Goal: Check status: Check status

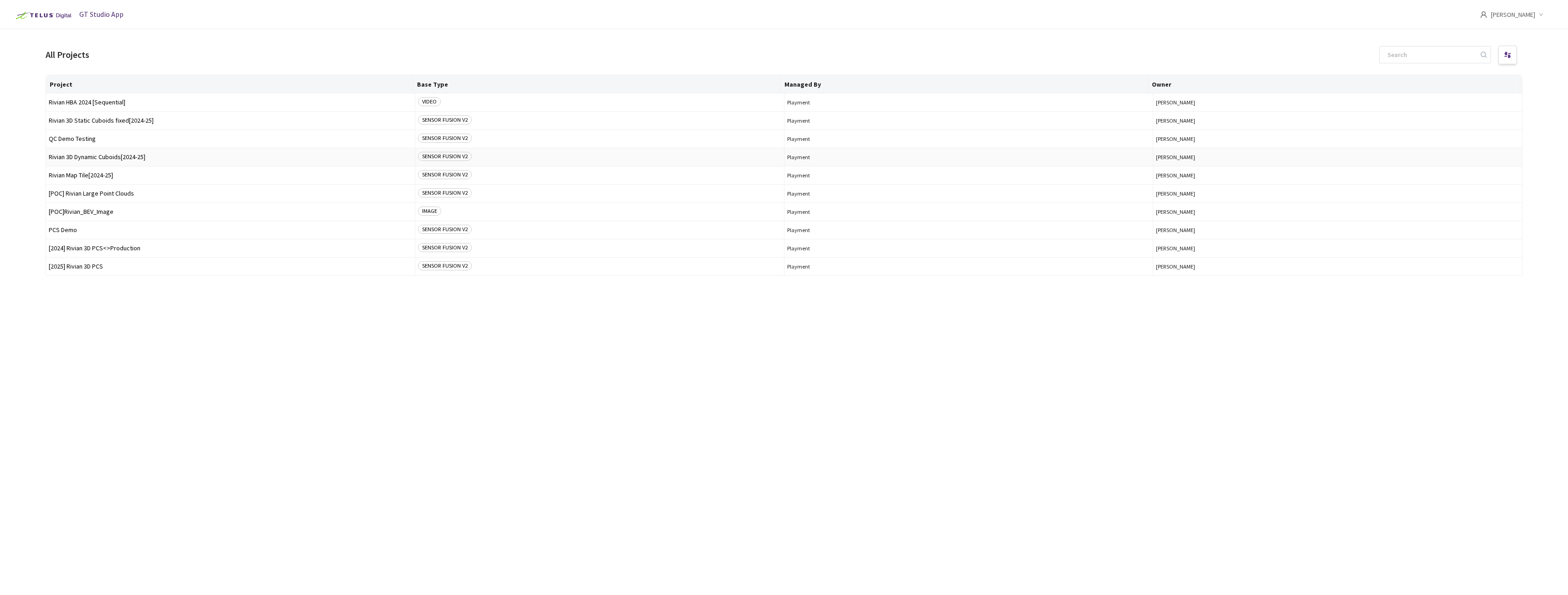
click at [114, 155] on span "Rivian 3D Dynamic Cuboids[2024-25]" at bounding box center [230, 158] width 363 height 7
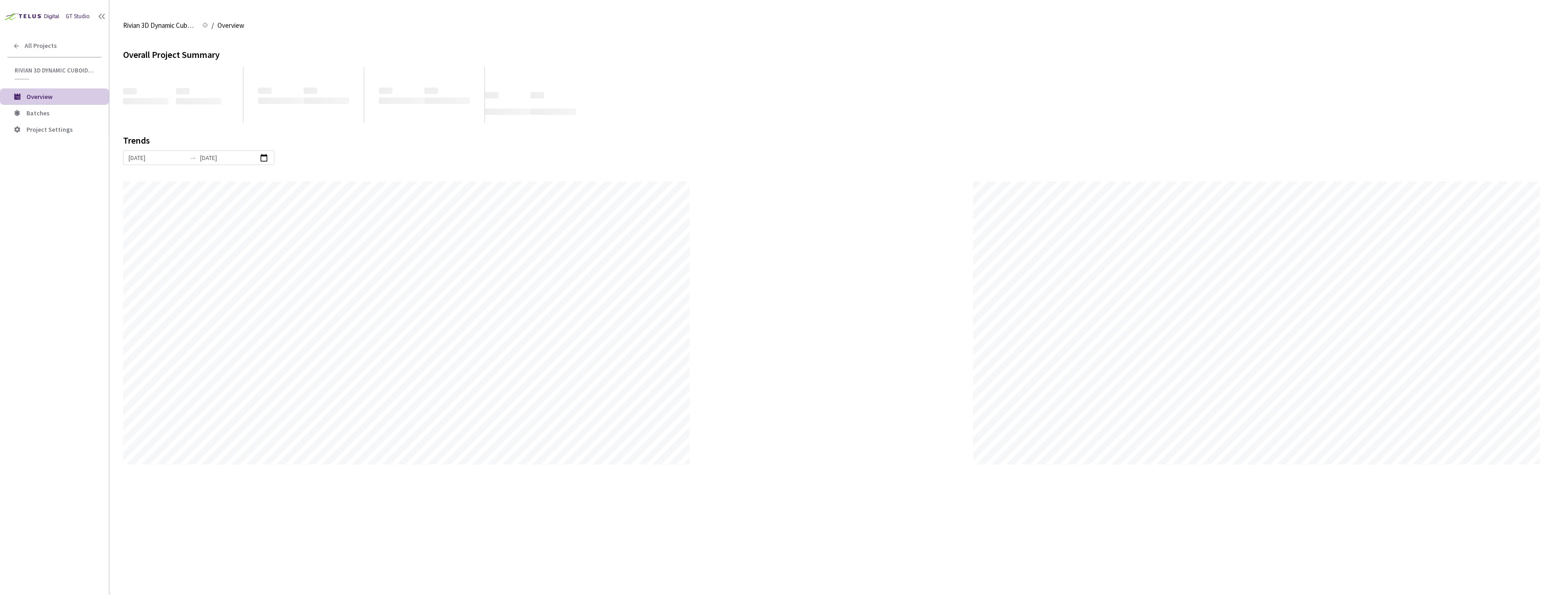
scroll to position [595, 1568]
click at [39, 115] on span "Batches" at bounding box center [37, 113] width 23 height 8
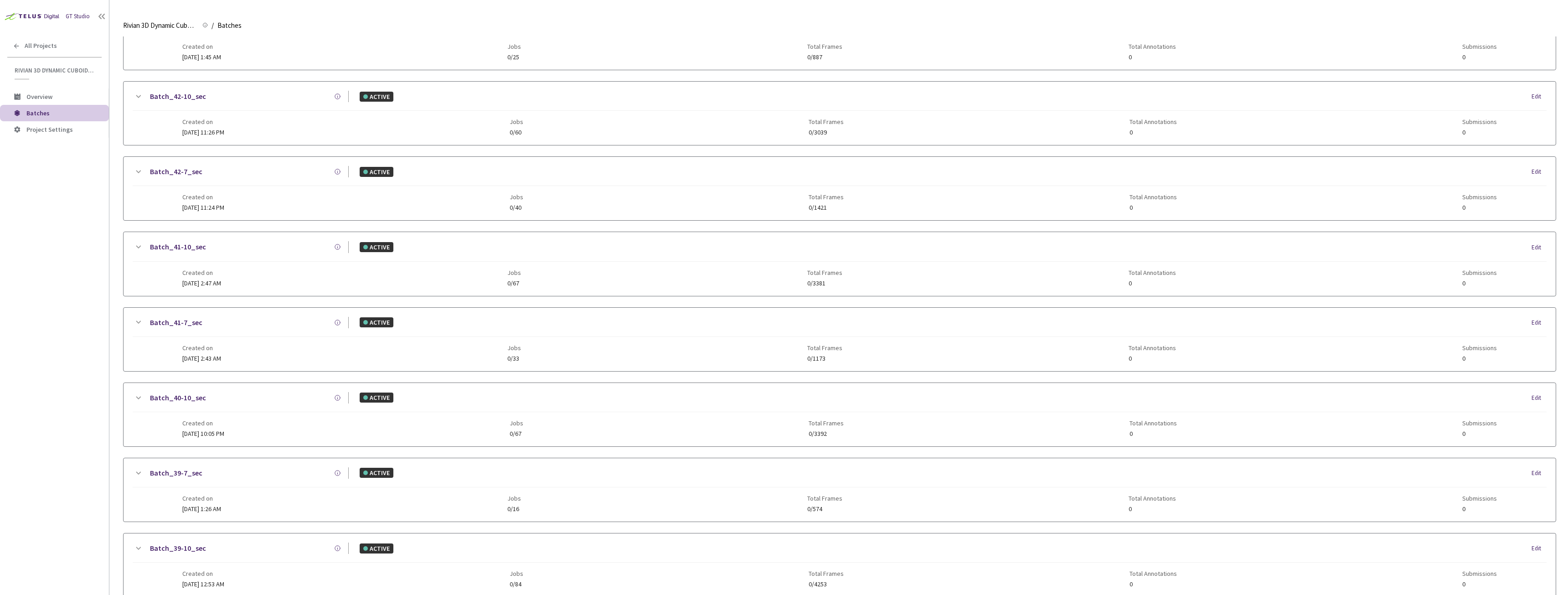
scroll to position [411, 0]
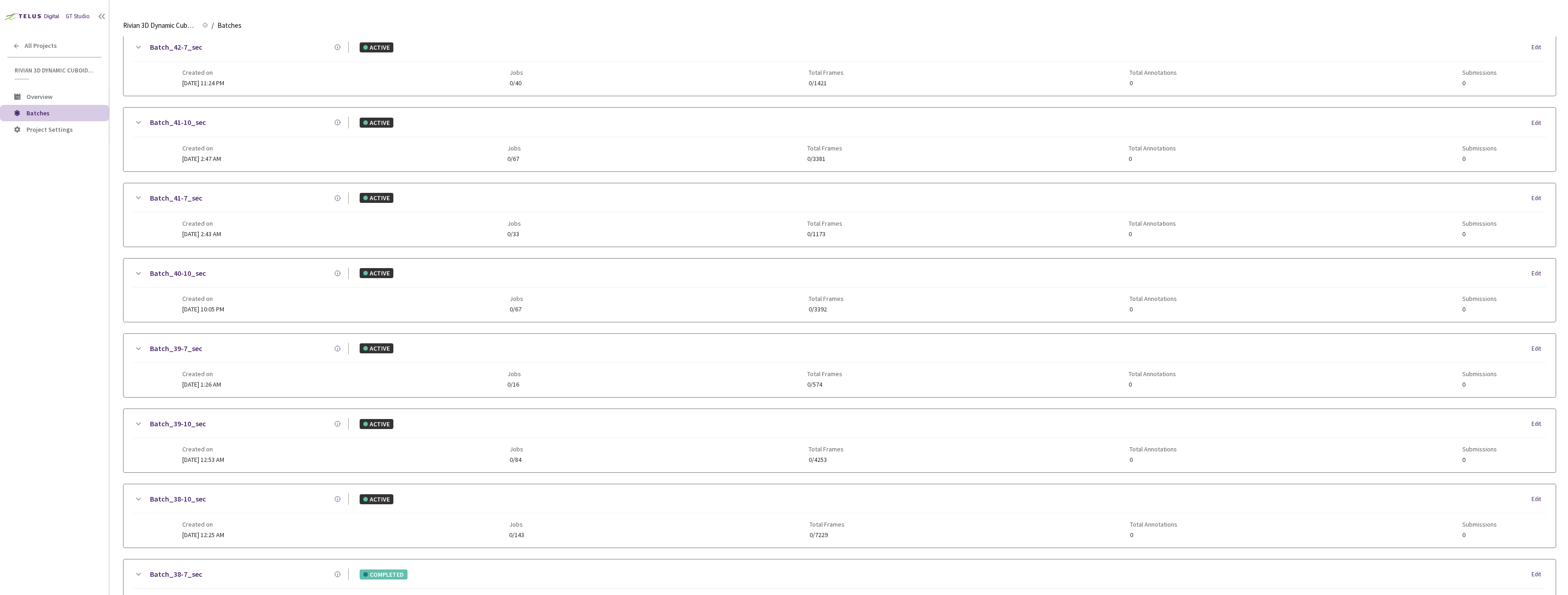
click at [186, 497] on link "Batch_38-10_sec" at bounding box center [177, 499] width 56 height 11
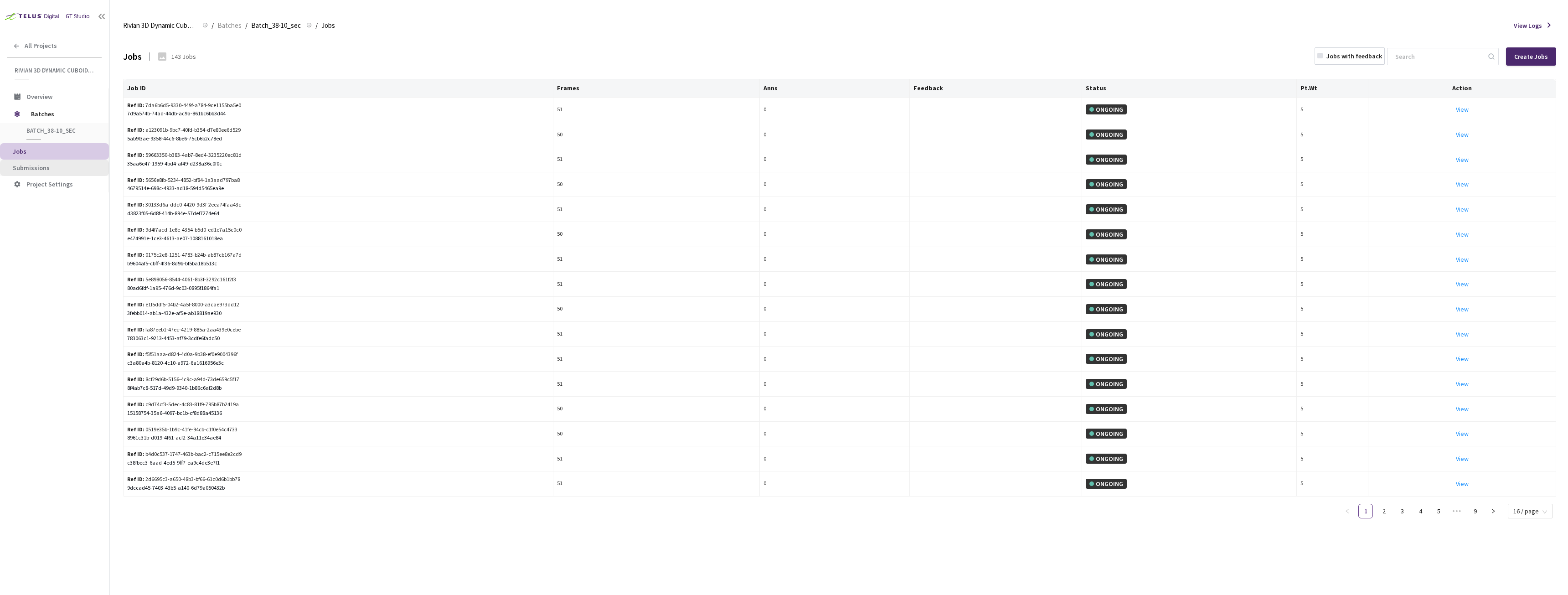
click at [41, 167] on span "Submissions" at bounding box center [31, 168] width 37 height 8
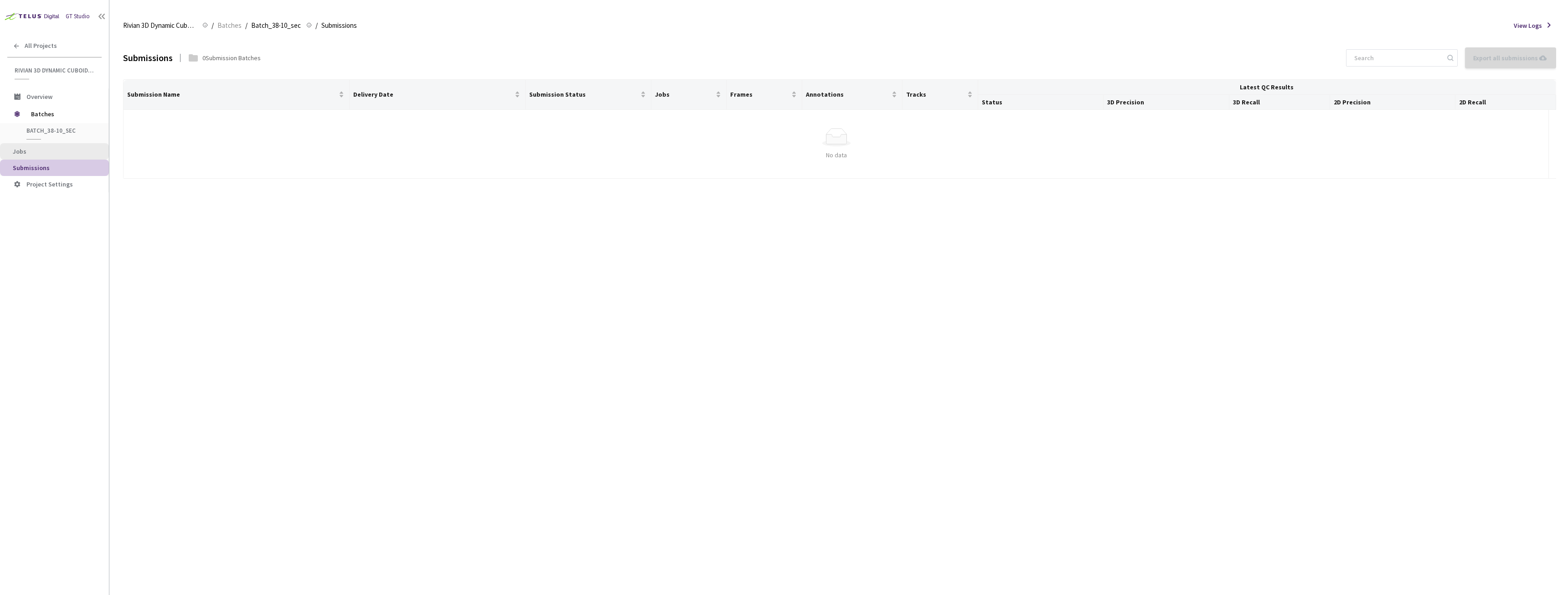
click at [28, 155] on span "Jobs" at bounding box center [57, 151] width 89 height 8
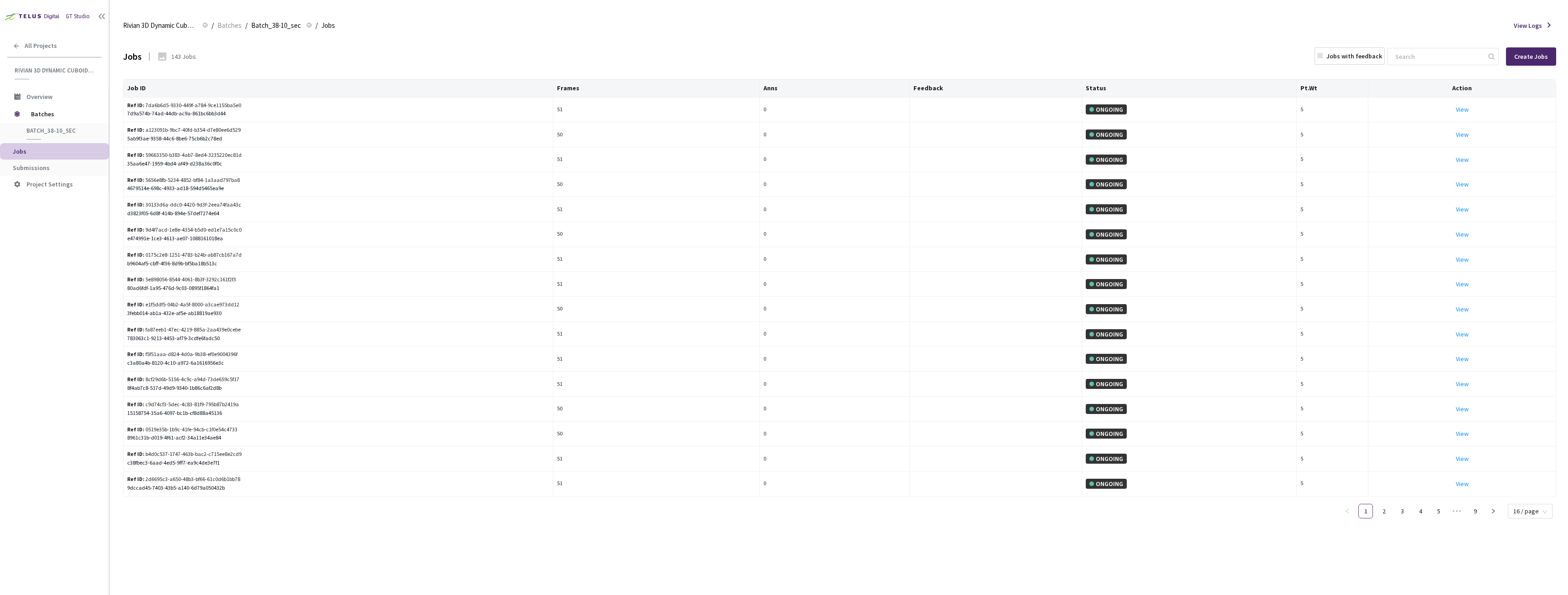
drag, startPoint x: 35, startPoint y: 237, endPoint x: 91, endPoint y: 70, distance: 176.1
click at [35, 237] on div "GT Studio All Projects Rivian 3D Dynamic Cuboids[2024-25] Rivian 3D Dynamic Cub…" at bounding box center [54, 280] width 109 height 560
click at [42, 16] on img at bounding box center [31, 16] width 62 height 14
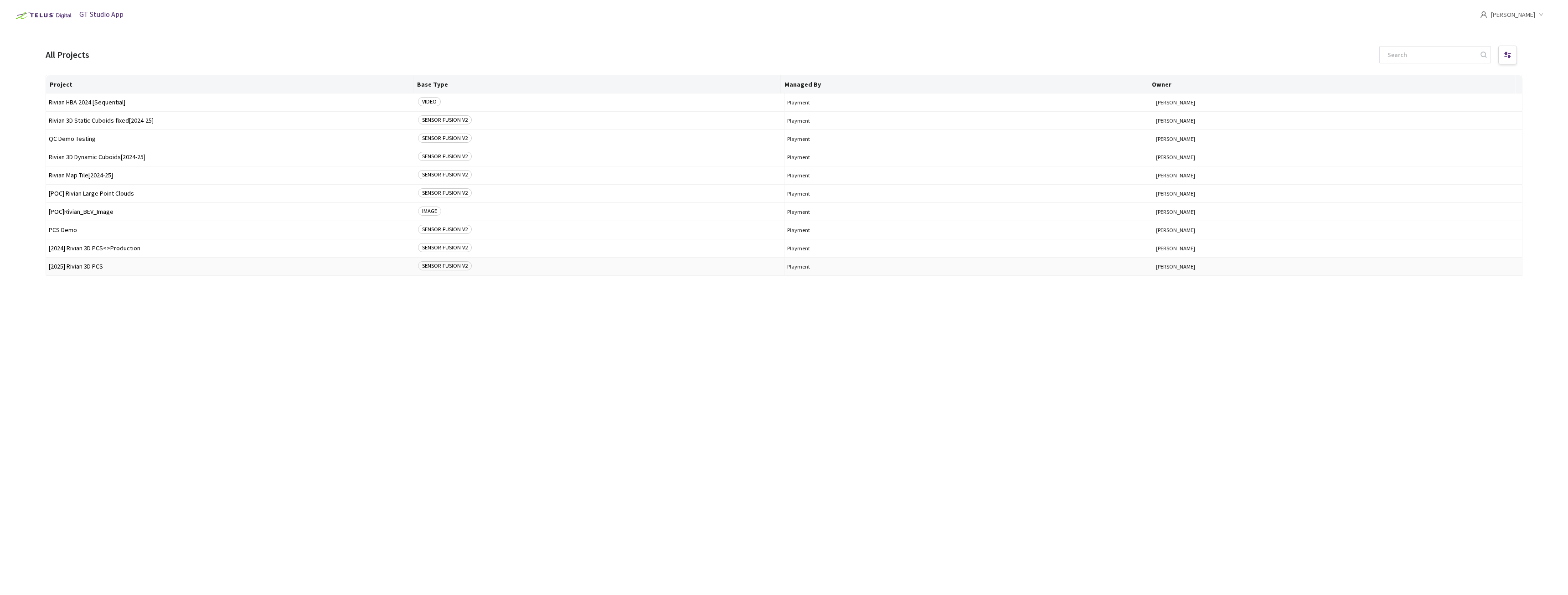
click at [77, 266] on span "[2025] Rivian 3D PCS" at bounding box center [230, 266] width 363 height 7
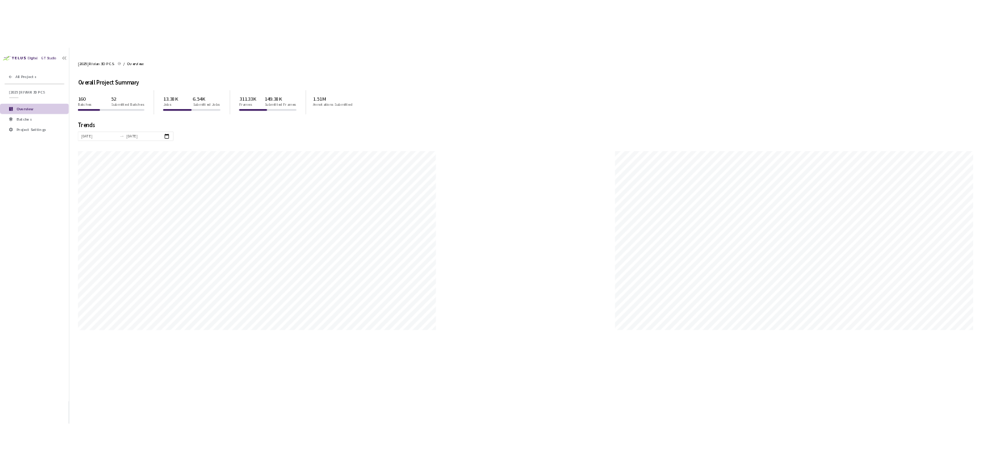
scroll to position [842, 2220]
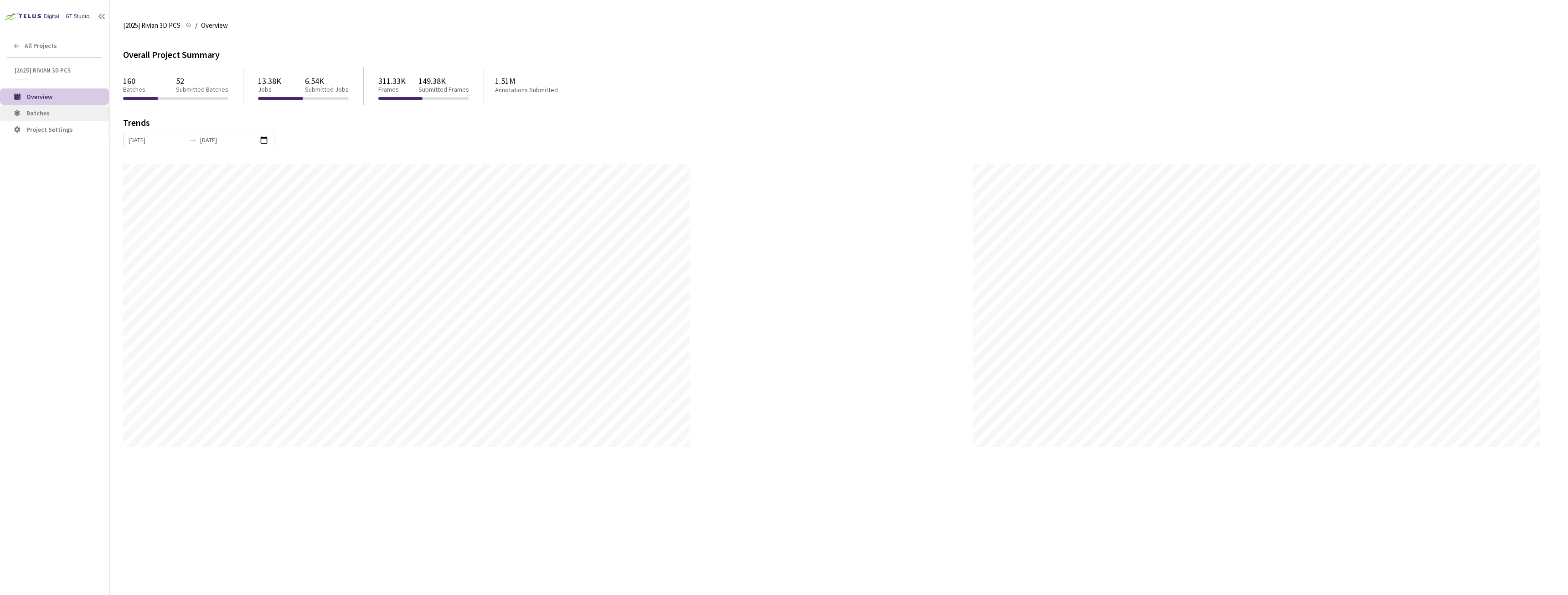
click at [36, 110] on span "Batches" at bounding box center [37, 113] width 23 height 8
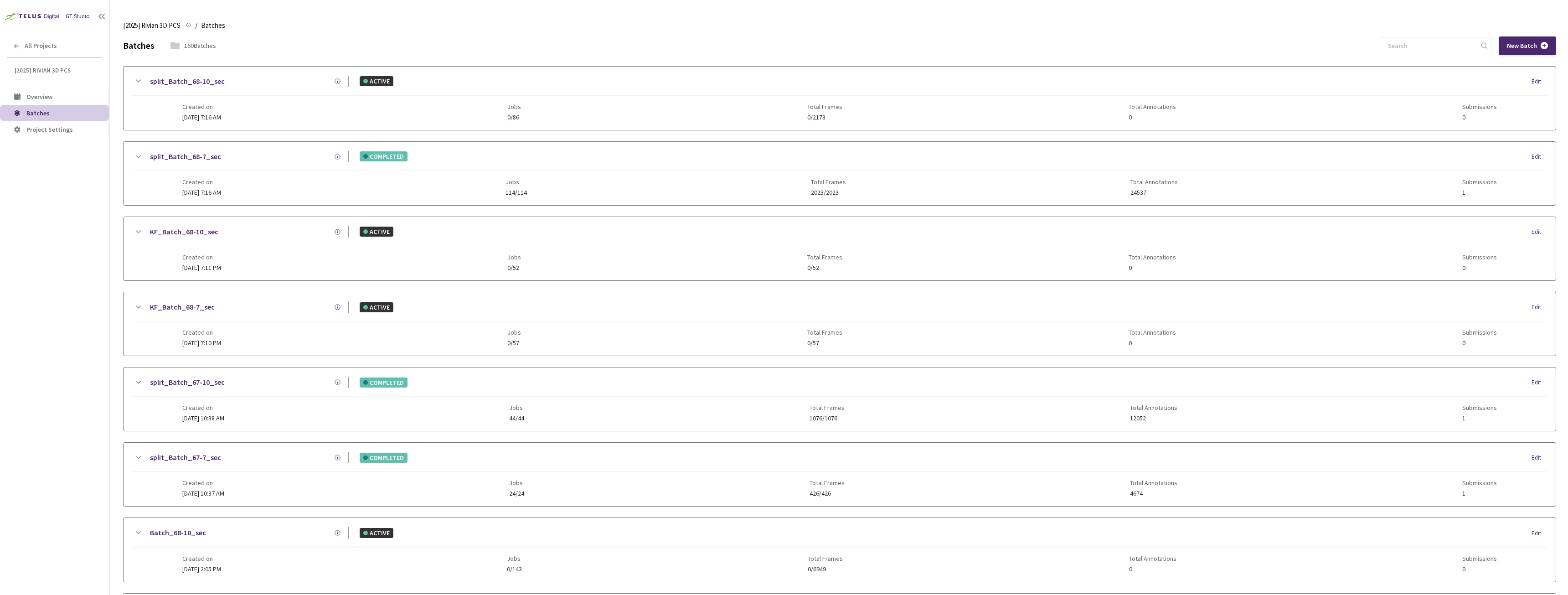
click at [199, 158] on link "split_Batch_68-7_sec" at bounding box center [185, 157] width 71 height 11
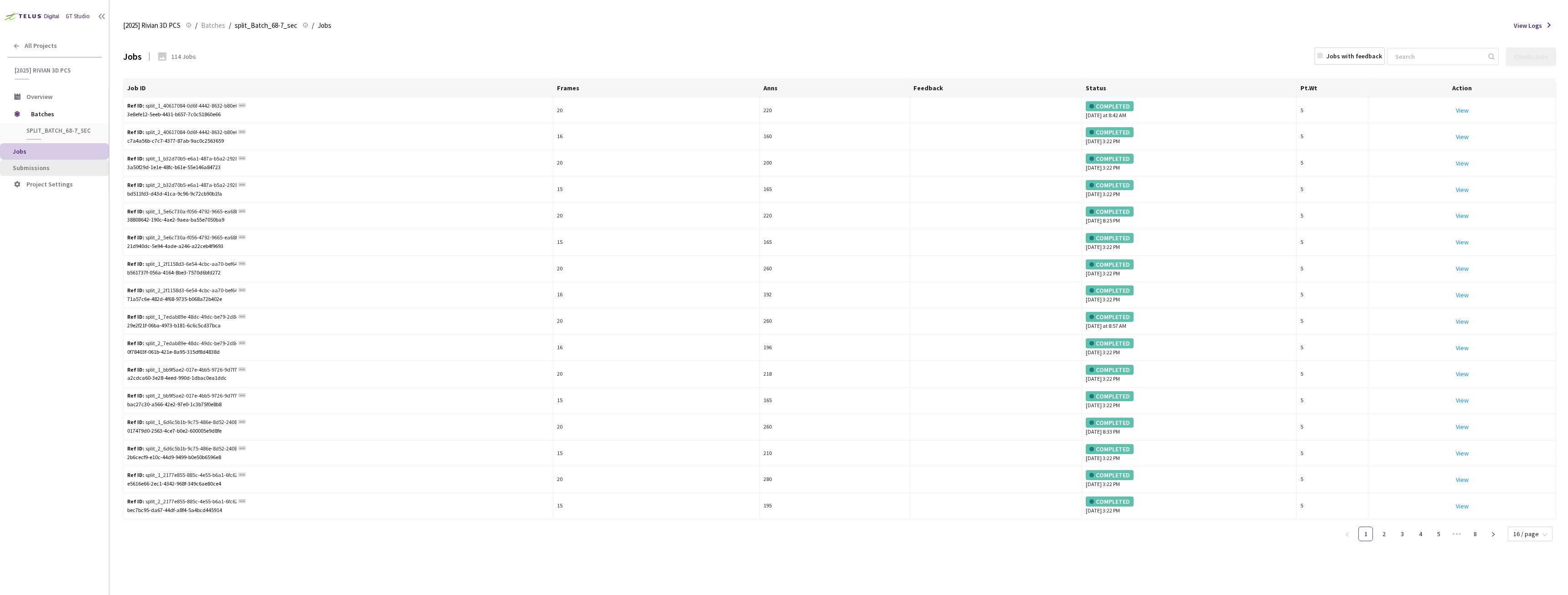
click at [26, 172] on li "Submissions" at bounding box center [54, 167] width 109 height 16
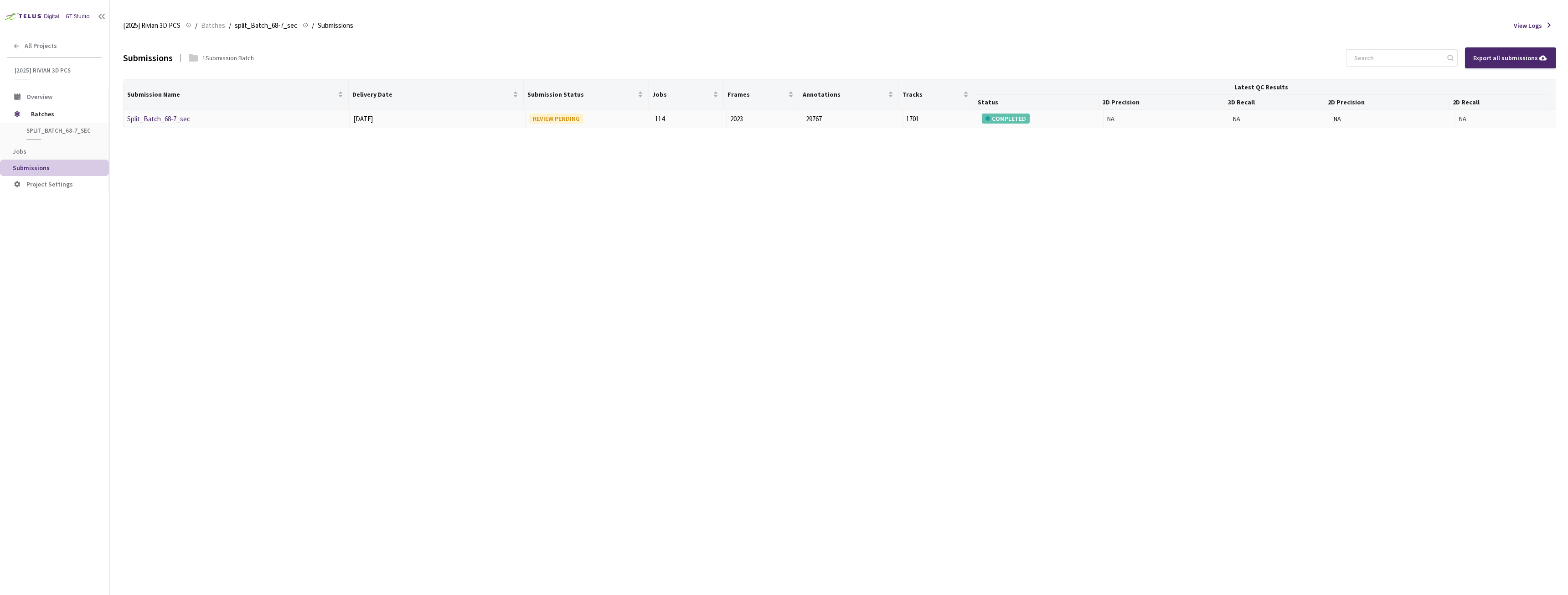
click at [164, 120] on link "Split_Batch_68-7_sec" at bounding box center [158, 119] width 63 height 8
